Goal: Task Accomplishment & Management: Use online tool/utility

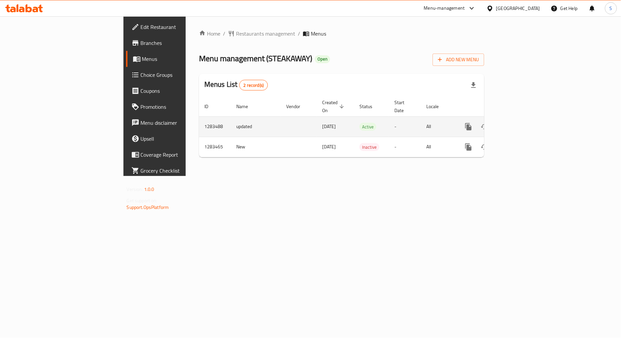
click at [521, 123] on icon "enhanced table" at bounding box center [517, 127] width 8 height 8
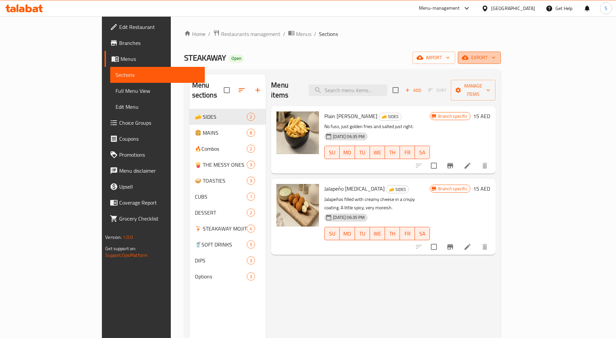
click at [496, 55] on span "export" at bounding box center [479, 58] width 32 height 8
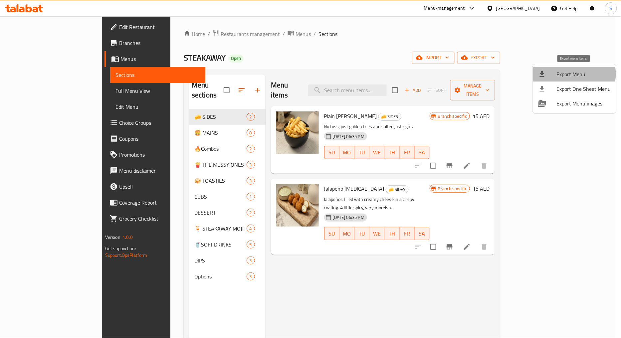
click at [571, 74] on span "Export Menu" at bounding box center [584, 74] width 54 height 8
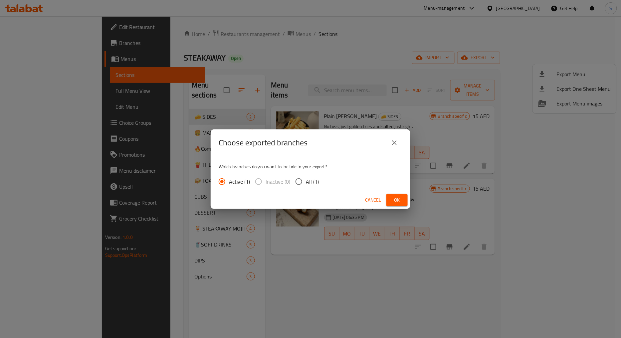
click at [311, 179] on span "All (1)" at bounding box center [312, 182] width 13 height 8
click at [306, 179] on input "All (1)" at bounding box center [299, 182] width 14 height 14
radio input "true"
click at [400, 203] on span "Ok" at bounding box center [397, 200] width 11 height 8
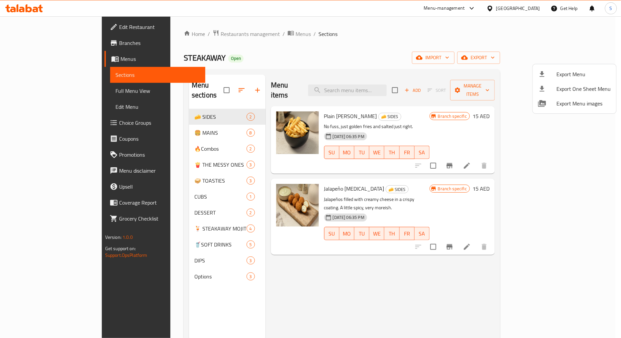
click at [345, 302] on div at bounding box center [310, 169] width 621 height 338
